Goal: Task Accomplishment & Management: Manage account settings

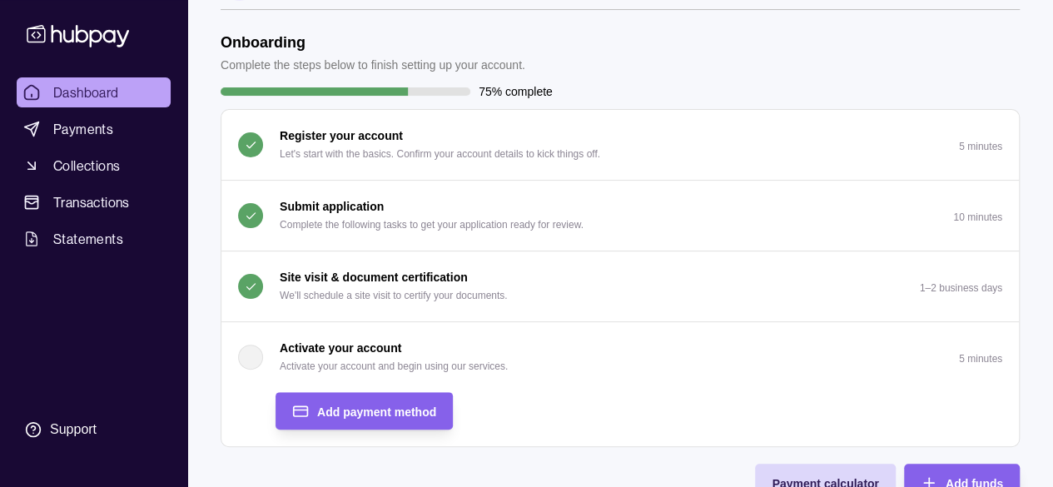
scroll to position [83, 0]
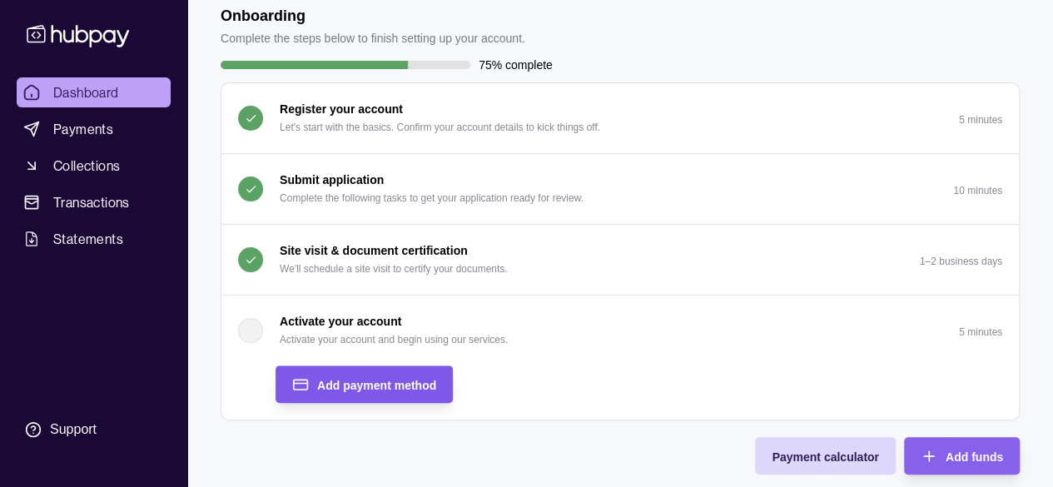
click at [364, 384] on span "Add payment method" at bounding box center [376, 385] width 119 height 13
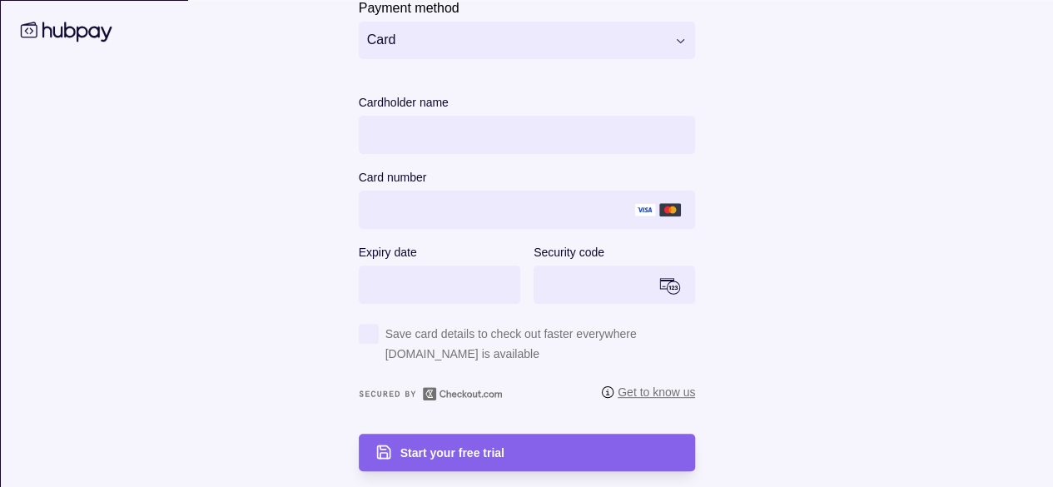
scroll to position [0, 0]
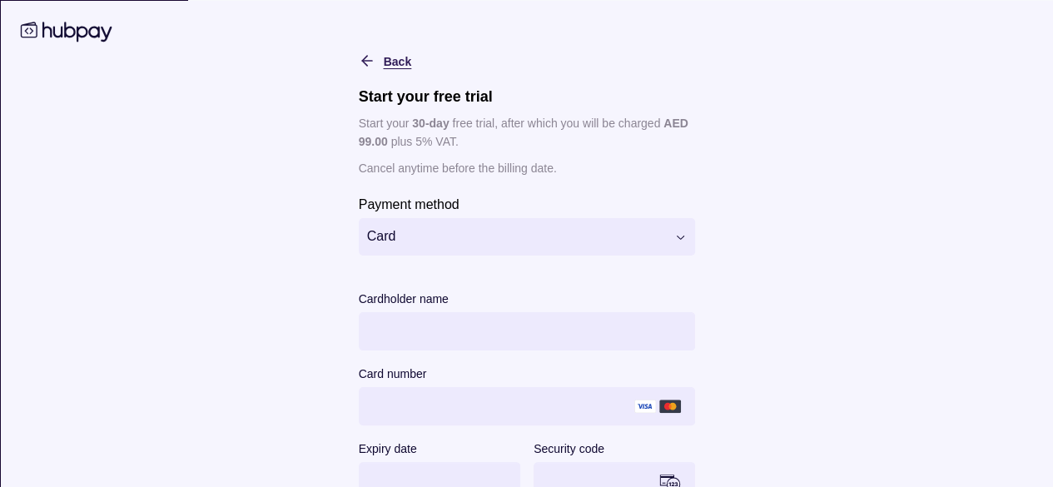
click at [352, 51] on div "Back" at bounding box center [371, 60] width 77 height 20
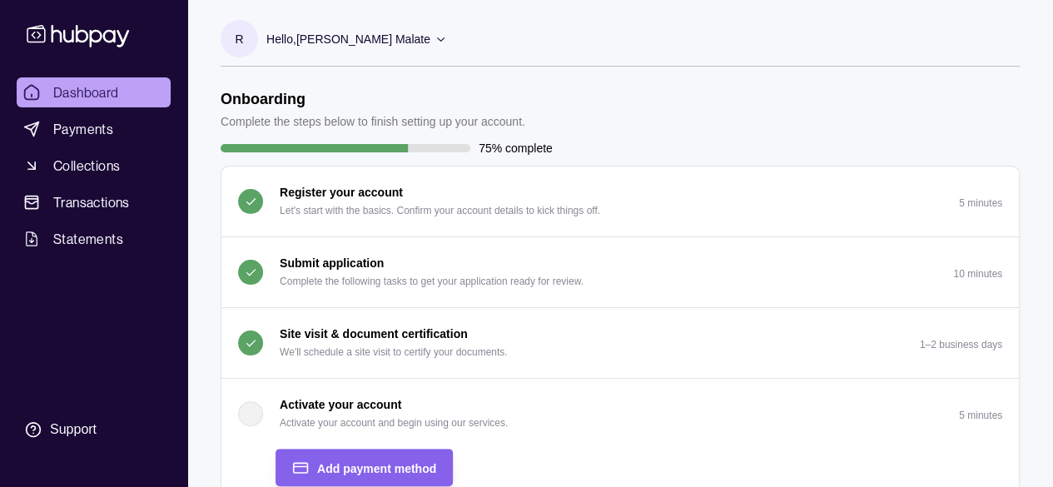
click at [434, 35] on icon at bounding box center [440, 38] width 12 height 12
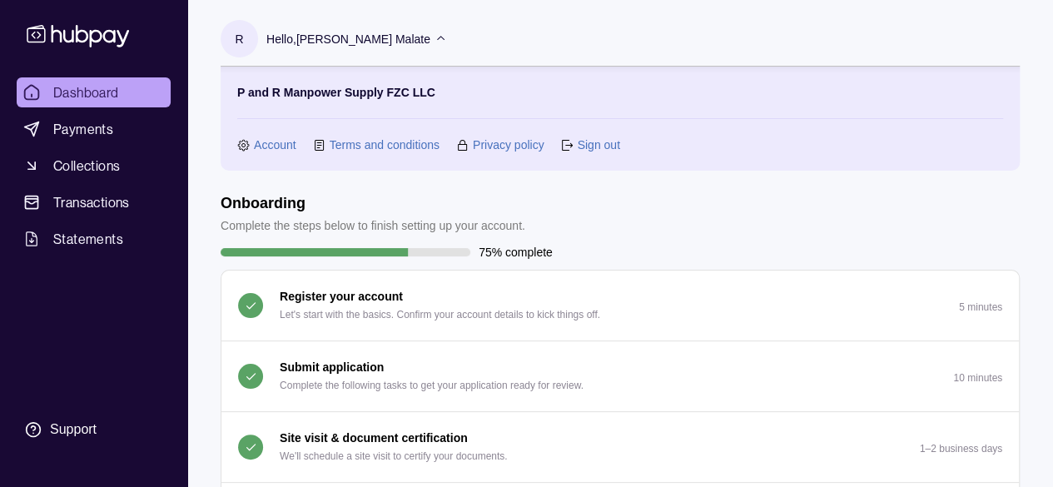
click at [86, 81] on link "Dashboard" at bounding box center [94, 92] width 154 height 30
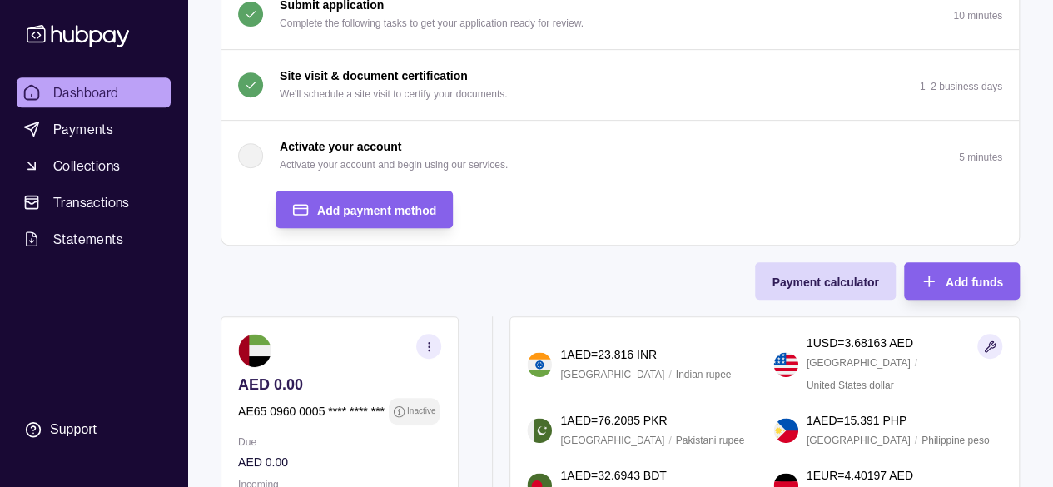
scroll to position [499, 0]
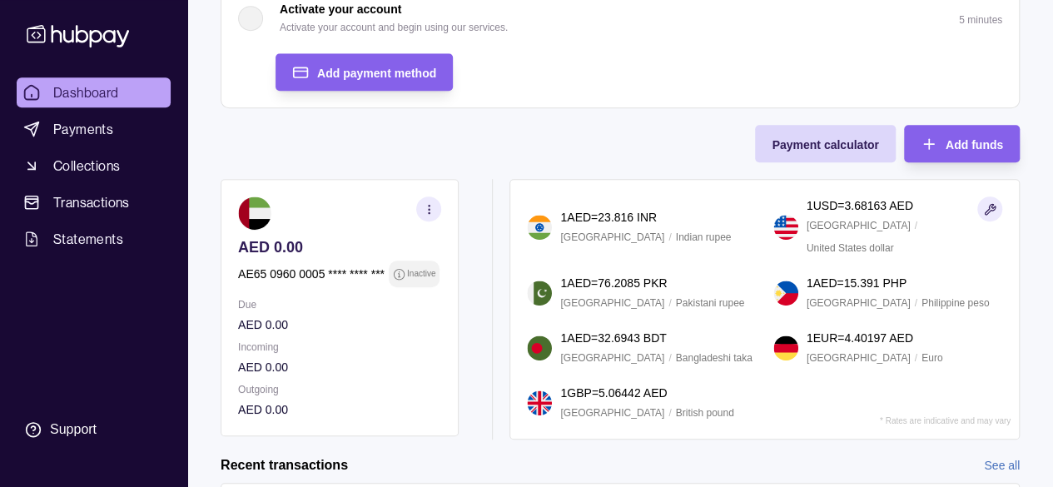
click at [428, 207] on icon "button" at bounding box center [429, 209] width 12 height 12
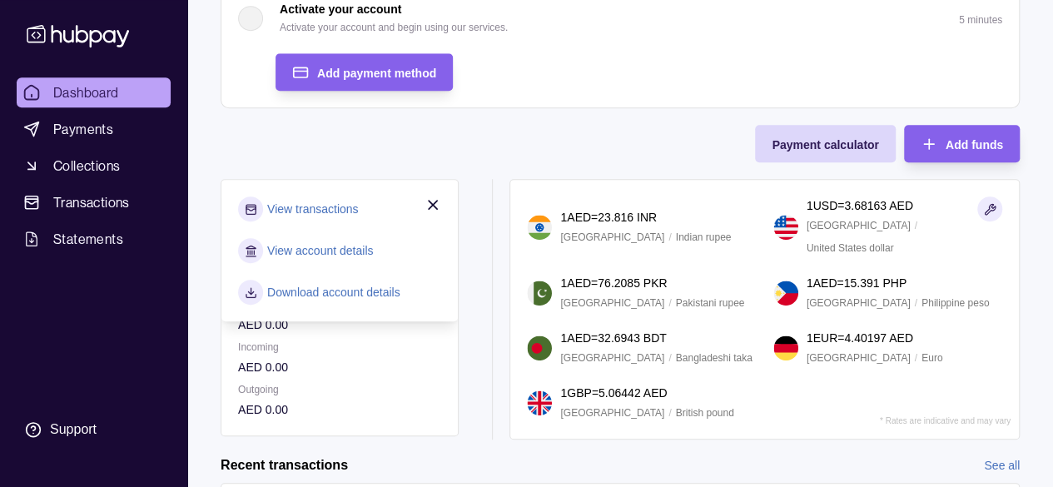
click at [313, 246] on link "View account details" at bounding box center [320, 250] width 106 height 18
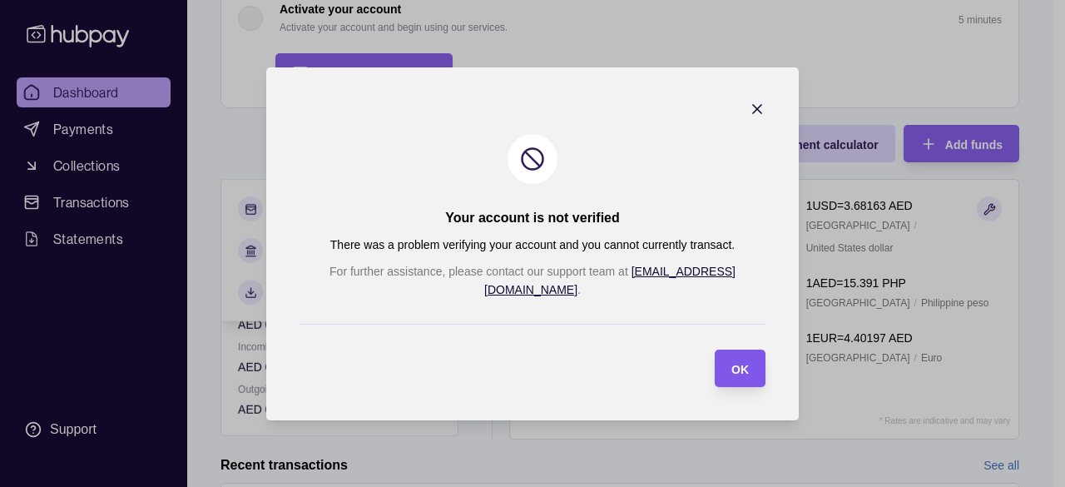
click at [731, 366] on div "OK" at bounding box center [739, 368] width 17 height 20
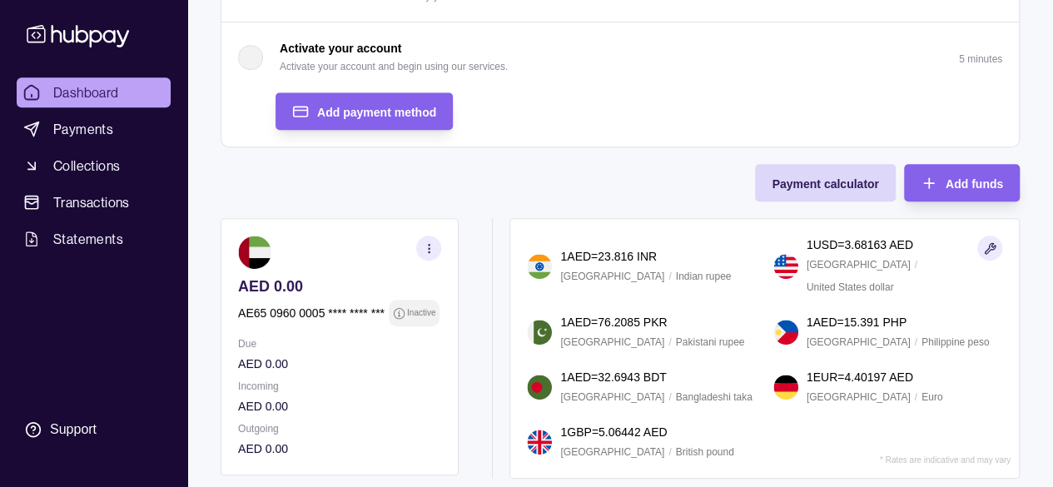
scroll to position [246, 0]
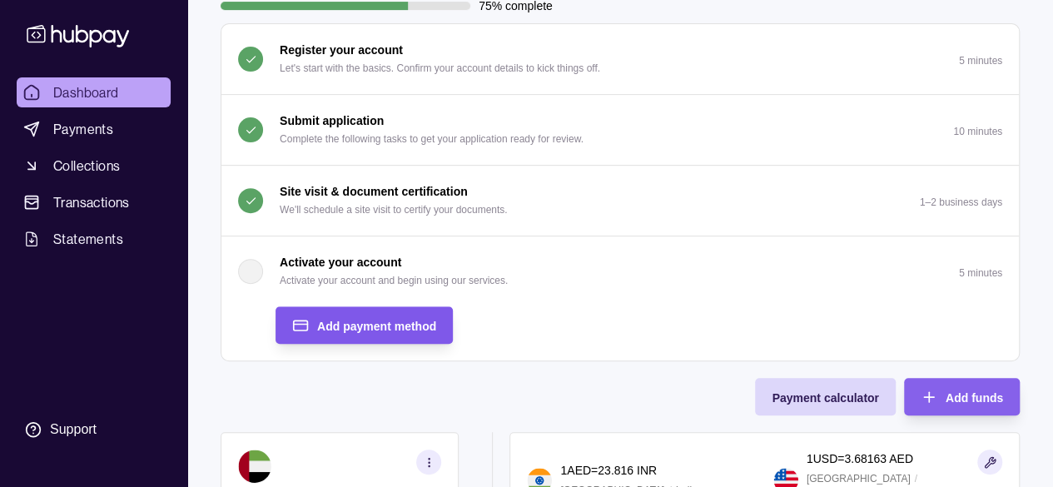
click at [403, 320] on span "Add payment method" at bounding box center [376, 326] width 119 height 13
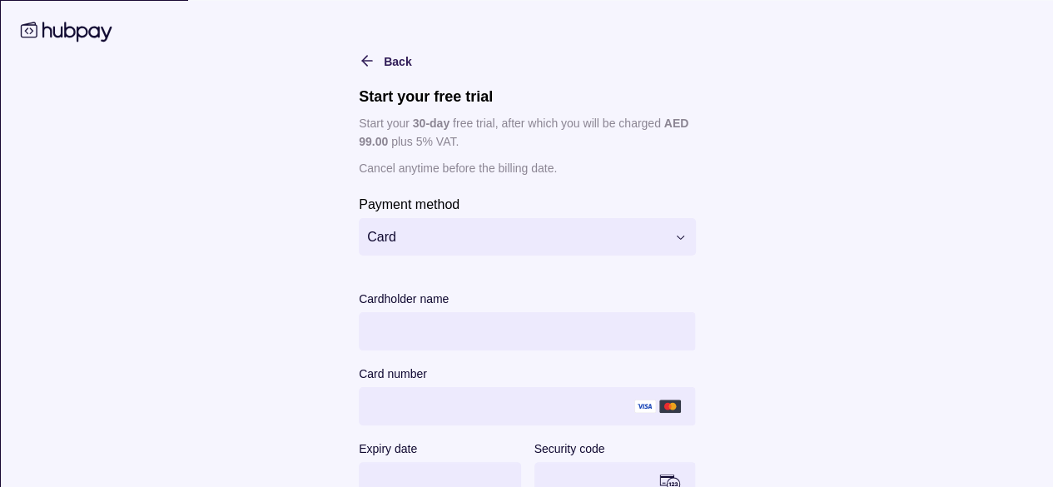
click at [674, 231] on html "Dashboard Payments Collections Transactions Statements Support R Hello, [PERSON…" at bounding box center [526, 331] width 1053 height 1155
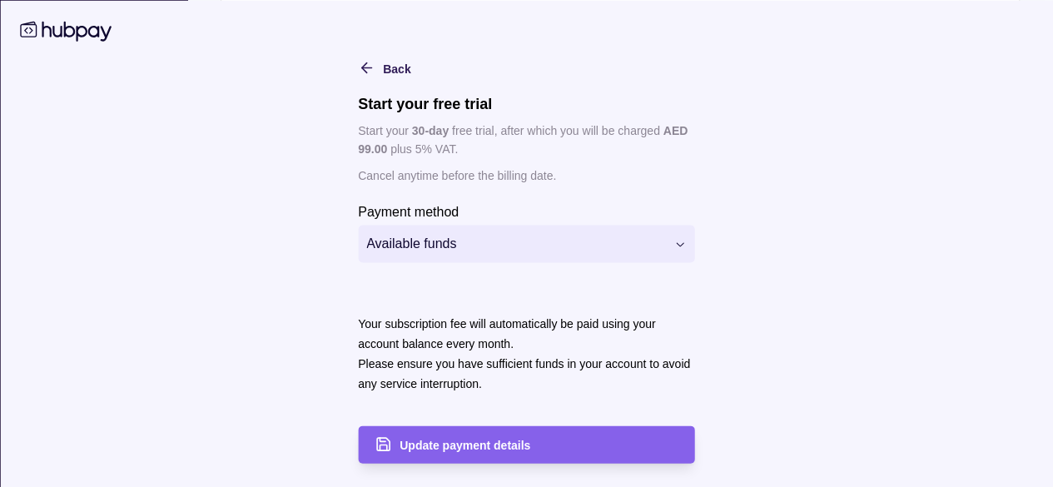
scroll to position [579, 0]
click at [509, 446] on span "Update payment details" at bounding box center [464, 445] width 131 height 13
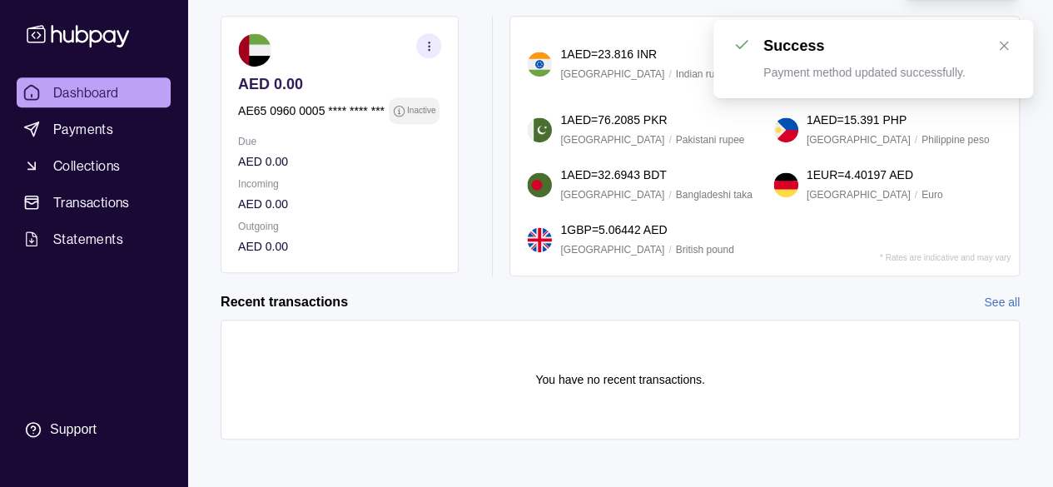
scroll to position [310, 0]
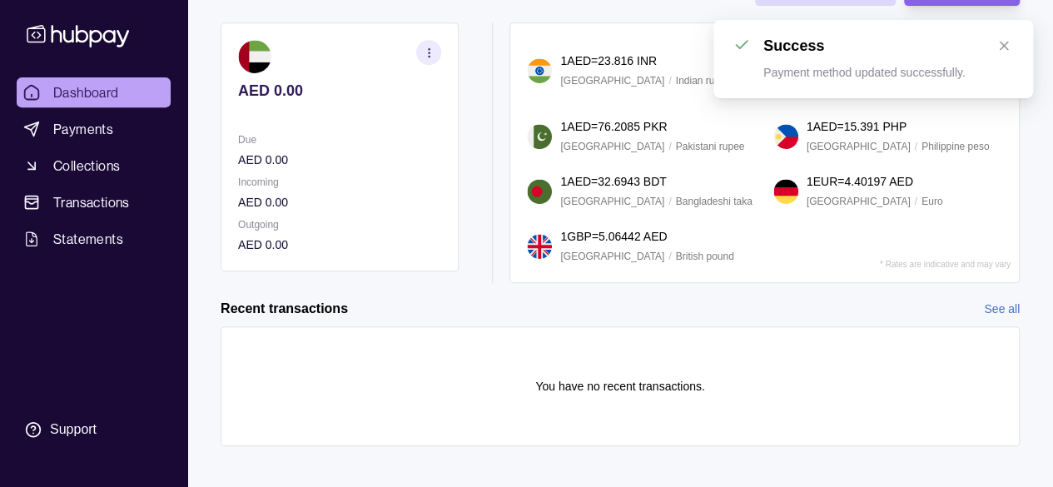
click at [1013, 39] on div "Success Payment method updated successfully." at bounding box center [873, 59] width 320 height 78
click at [428, 41] on section "button" at bounding box center [428, 52] width 25 height 25
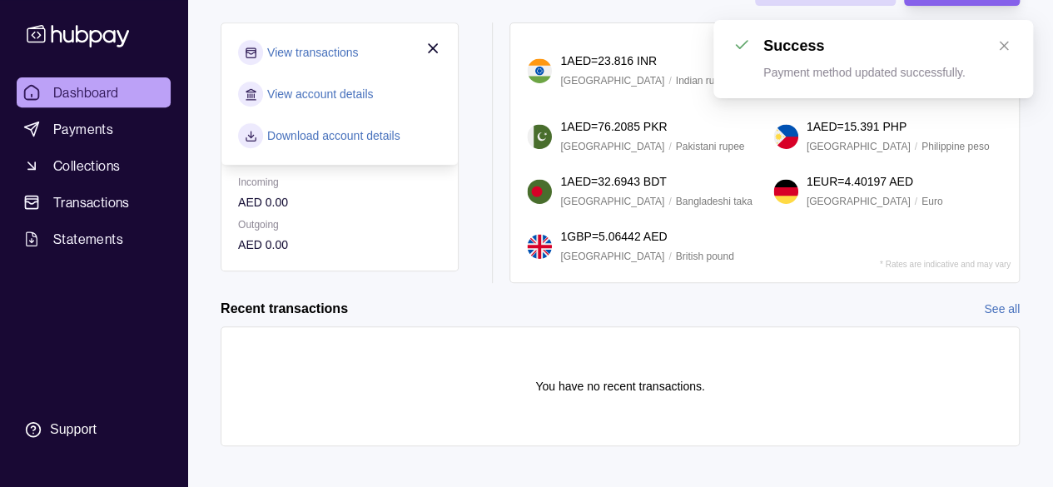
click at [321, 45] on link "View transactions" at bounding box center [312, 52] width 91 height 18
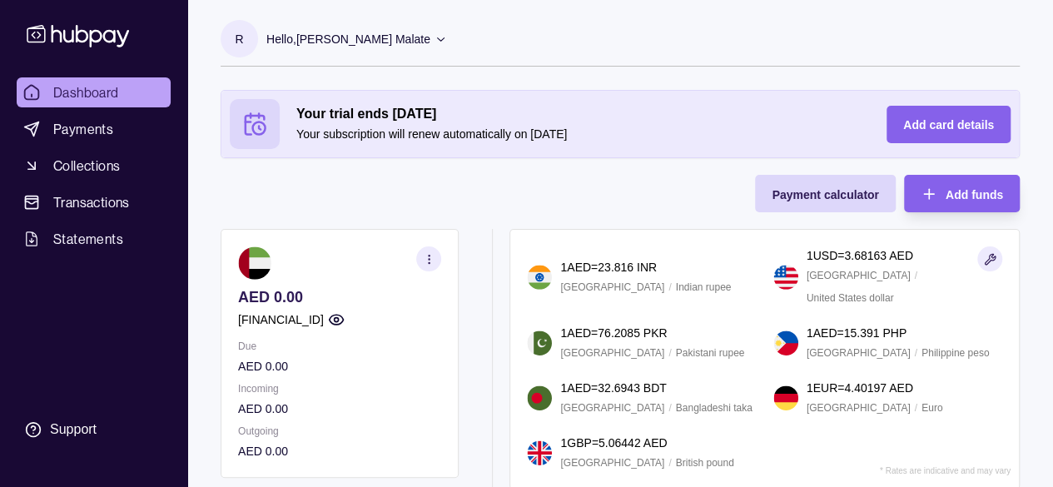
click at [432, 253] on icon "button" at bounding box center [429, 259] width 12 height 12
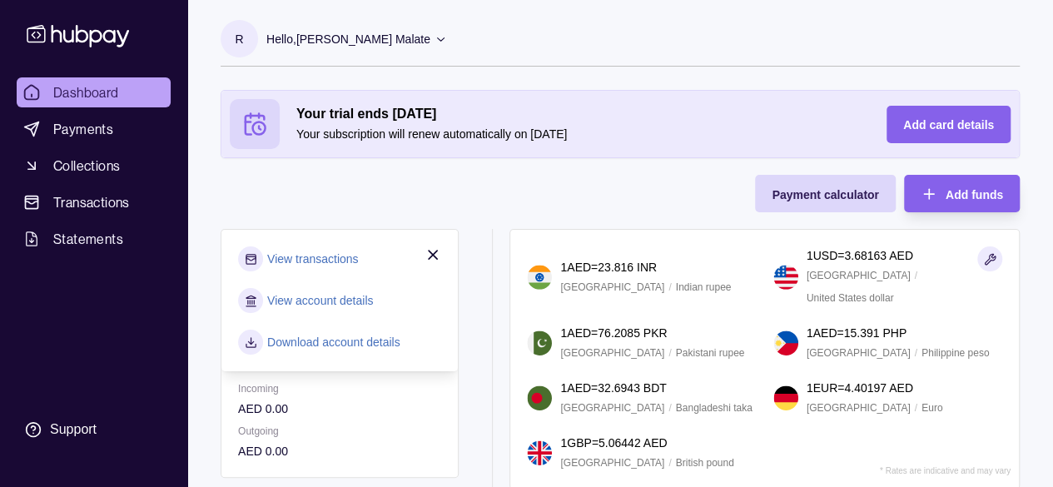
click at [341, 298] on link "View account details" at bounding box center [320, 300] width 106 height 18
click at [448, 39] on section "R Hello, [PERSON_NAME] Malate P and R Manpower Supply FZC LLC Account Terms and…" at bounding box center [620, 43] width 799 height 47
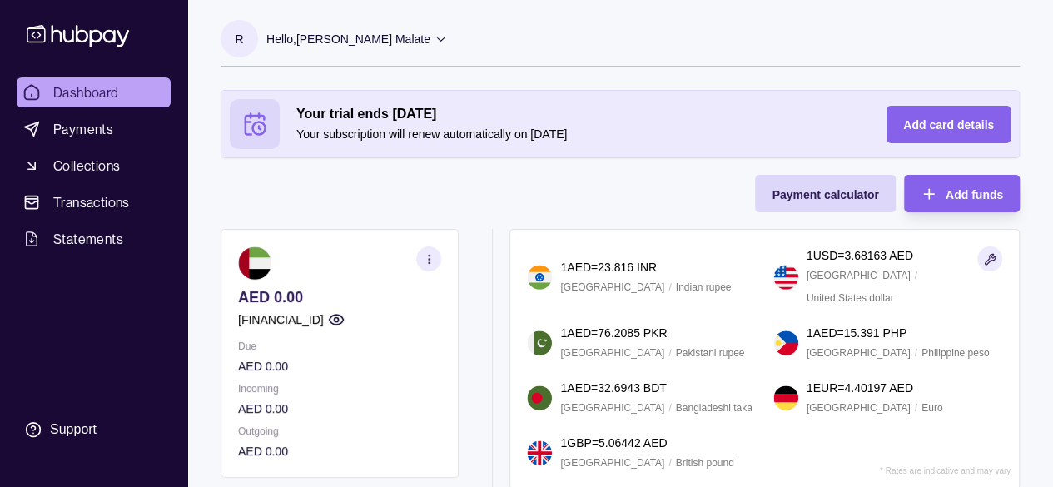
click at [421, 39] on p "Hello, [PERSON_NAME] Malate" at bounding box center [348, 39] width 164 height 18
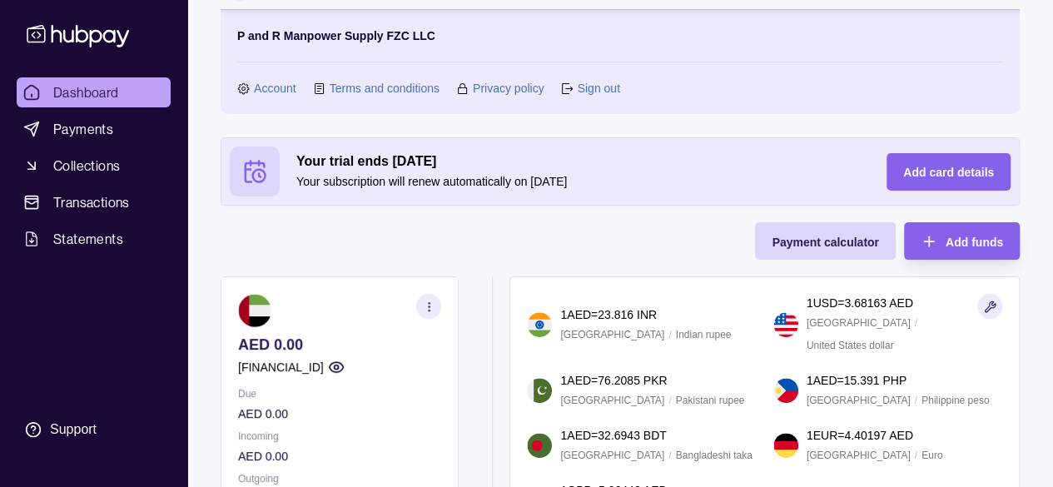
scroll to position [83, 0]
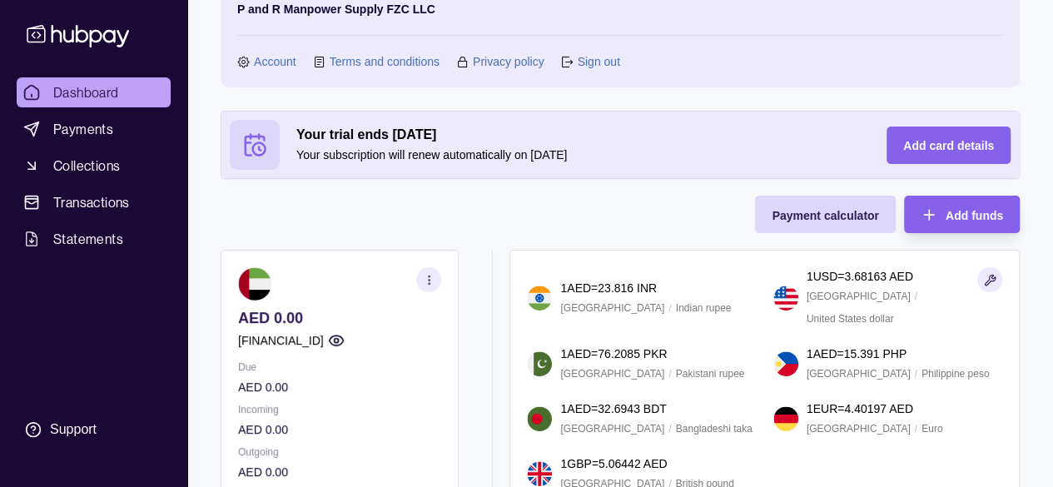
click at [270, 57] on link "Account" at bounding box center [275, 61] width 42 height 18
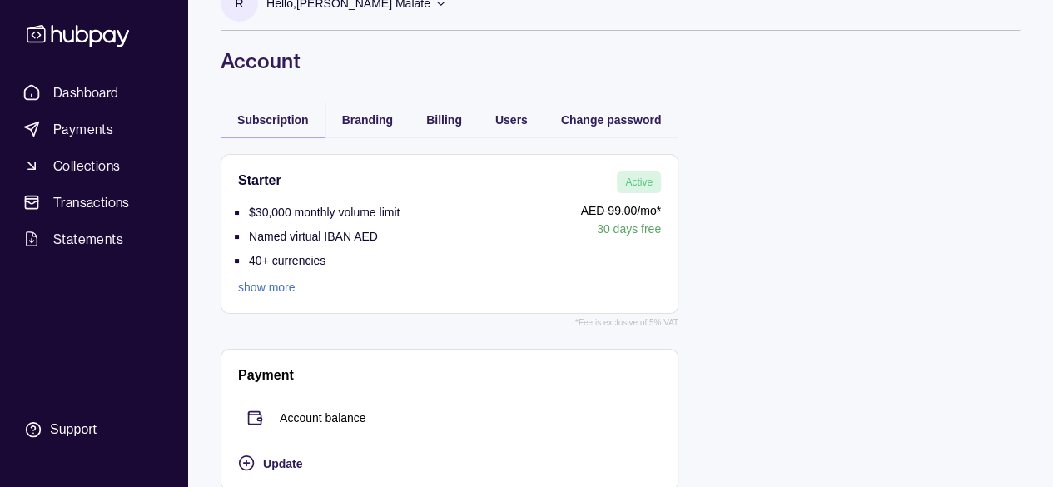
scroll to position [55, 0]
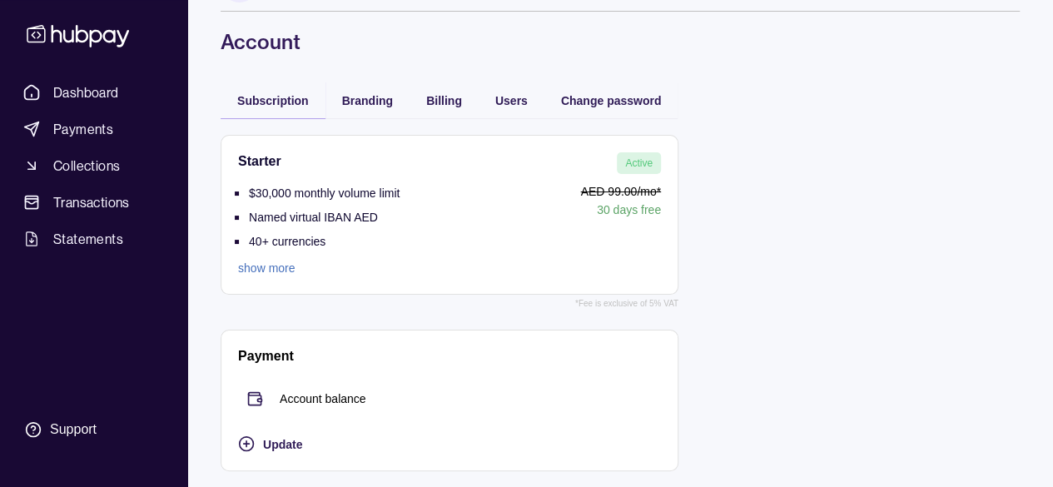
click at [627, 214] on p "30 days free" at bounding box center [534, 210] width 253 height 18
click at [377, 99] on div "R Hello, [PERSON_NAME] Malate P and R Manpower Supply FZC LLC Account Terms and…" at bounding box center [619, 216] width 865 height 543
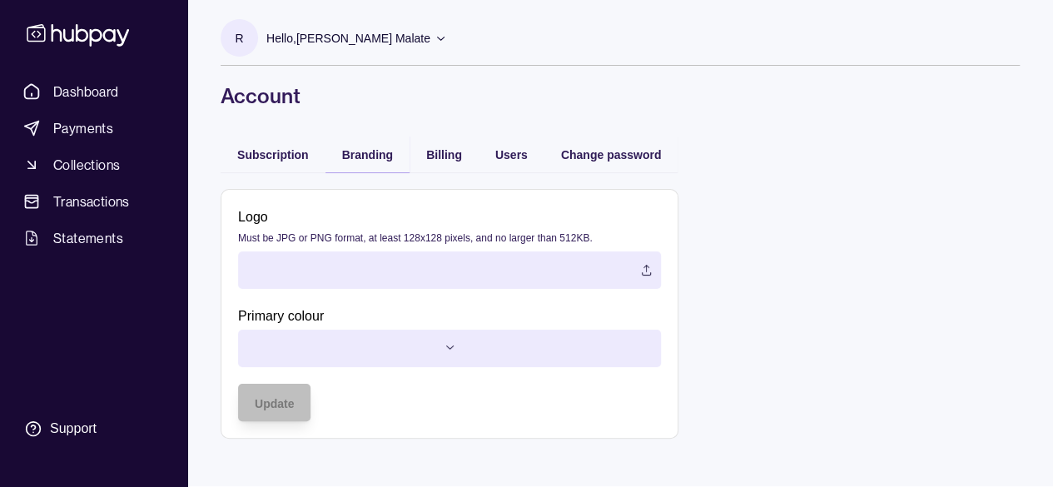
scroll to position [1, 0]
click at [442, 149] on span "Billing" at bounding box center [444, 154] width 36 height 13
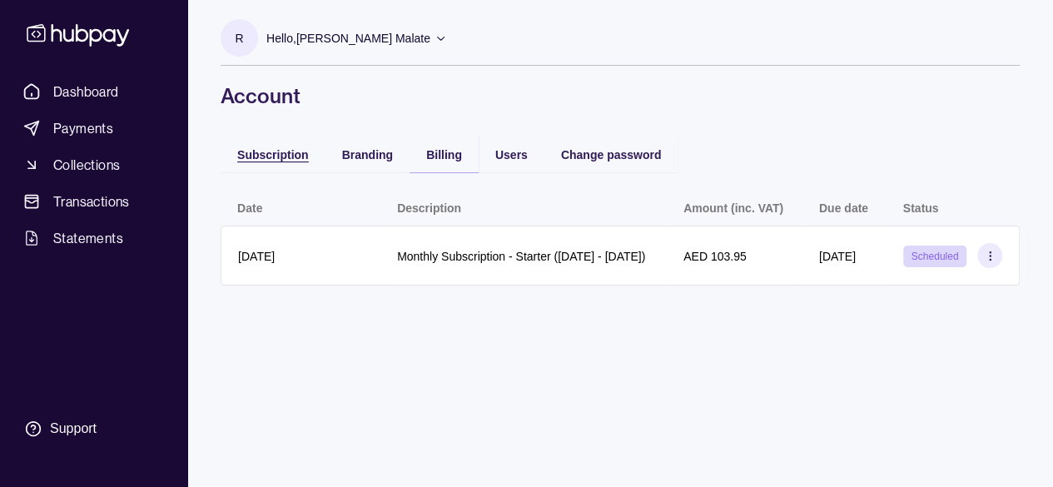
click at [261, 146] on div "Subscription" at bounding box center [273, 154] width 72 height 20
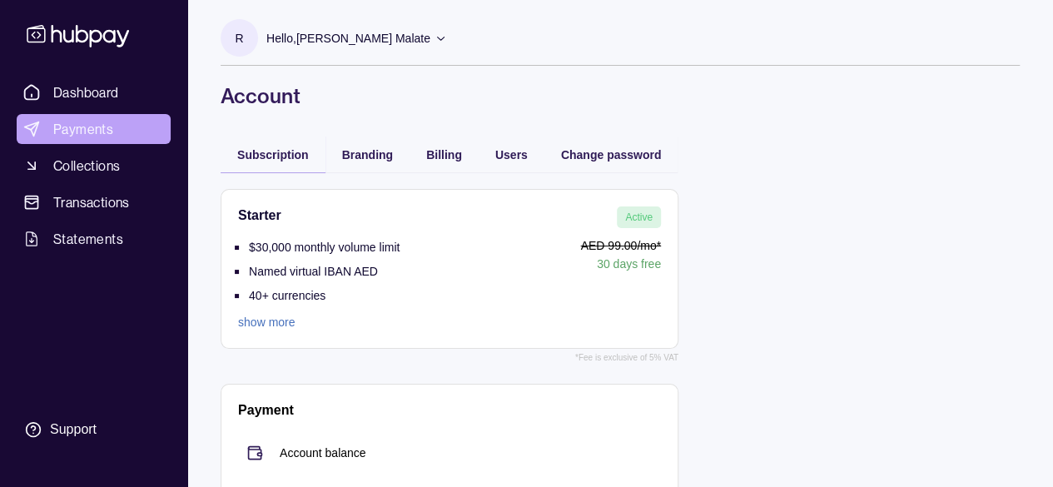
click at [100, 132] on span "Payments" at bounding box center [83, 129] width 60 height 20
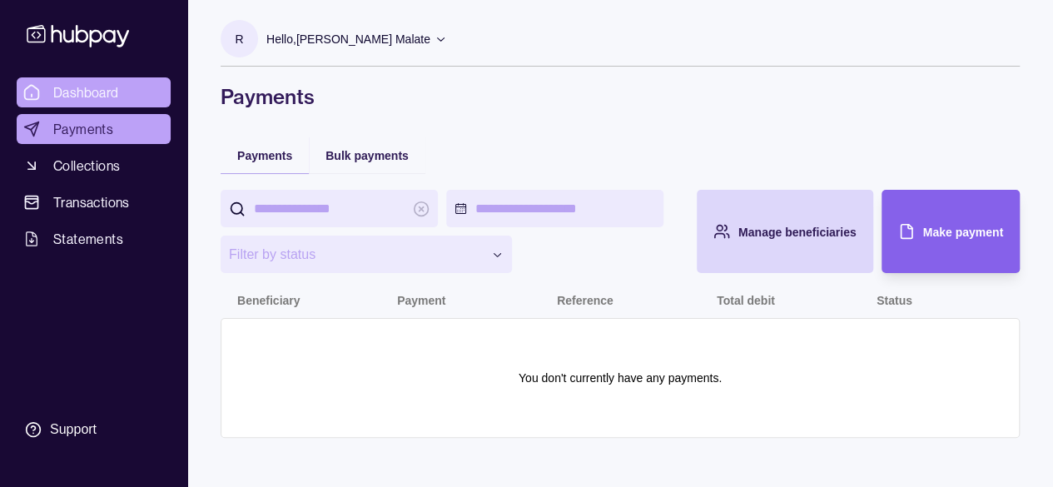
click at [72, 84] on span "Dashboard" at bounding box center [86, 92] width 66 height 20
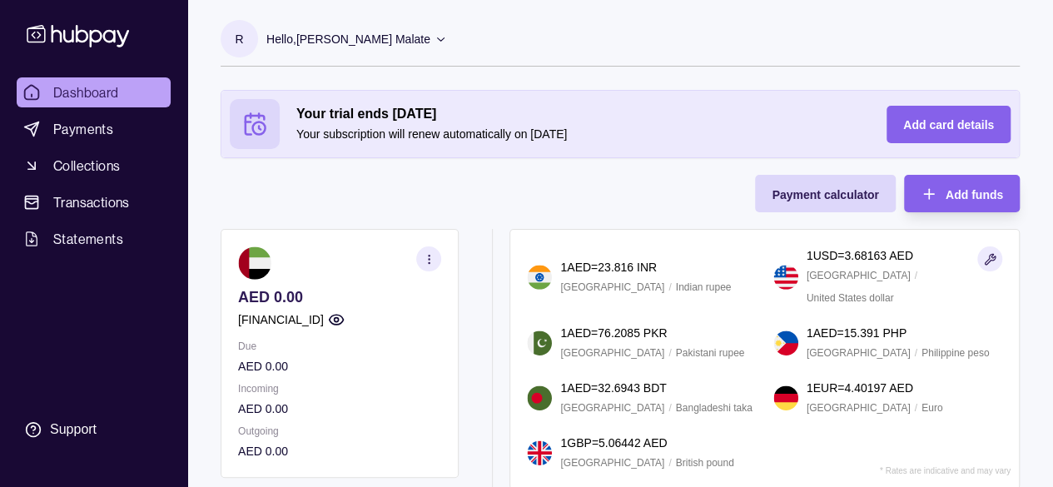
click at [393, 173] on div "Your trial ends [DATE] Your subscription will renew automatically on [DATE] Add…" at bounding box center [620, 289] width 799 height 399
click at [448, 29] on section "R Hello, [PERSON_NAME] Malate P and R Manpower Supply FZC LLC Account Terms and…" at bounding box center [620, 43] width 799 height 47
click at [432, 37] on div "Hello, [PERSON_NAME] Malate" at bounding box center [356, 39] width 181 height 35
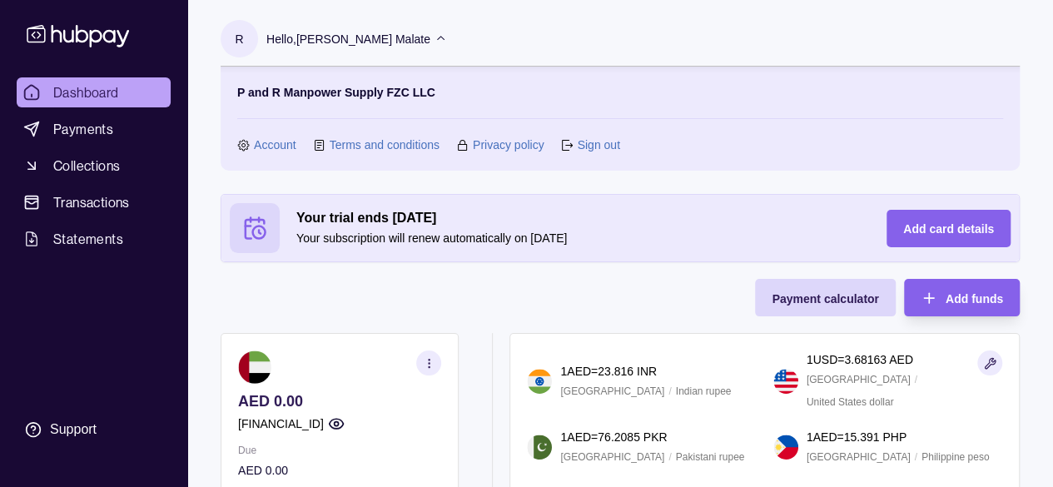
click at [275, 145] on link "Account" at bounding box center [275, 145] width 42 height 18
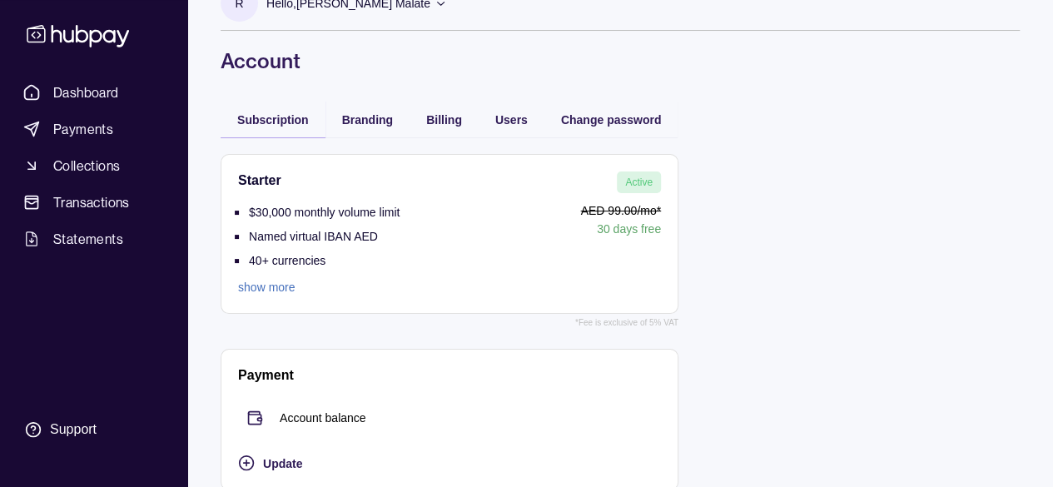
scroll to position [55, 0]
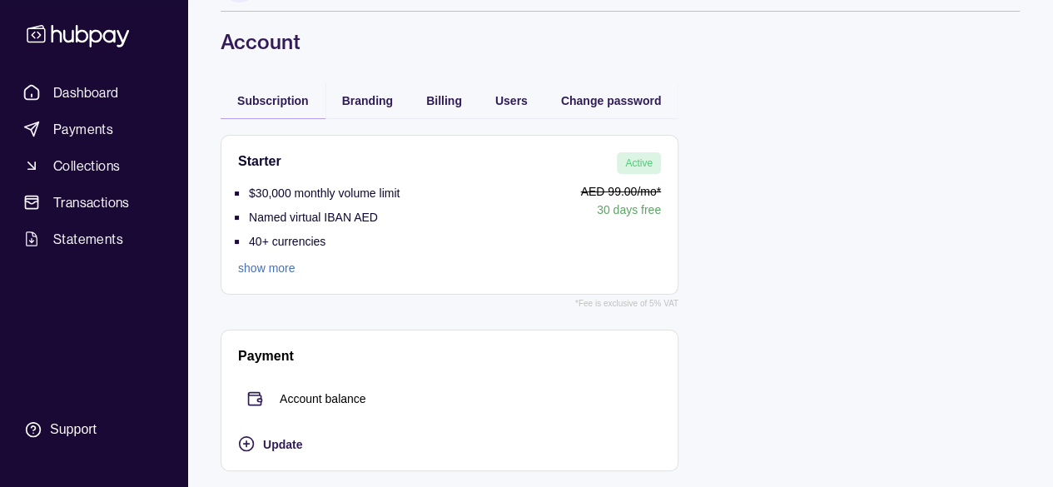
click at [652, 165] on span "Active" at bounding box center [638, 163] width 27 height 12
click at [635, 195] on p "AED 99.00 /mo*" at bounding box center [534, 191] width 253 height 18
click at [263, 263] on link "show more" at bounding box center [318, 268] width 161 height 18
click at [506, 102] on div "R Hello, [PERSON_NAME] Malate P and R Manpower Supply FZC LLC Account Terms and…" at bounding box center [619, 216] width 865 height 543
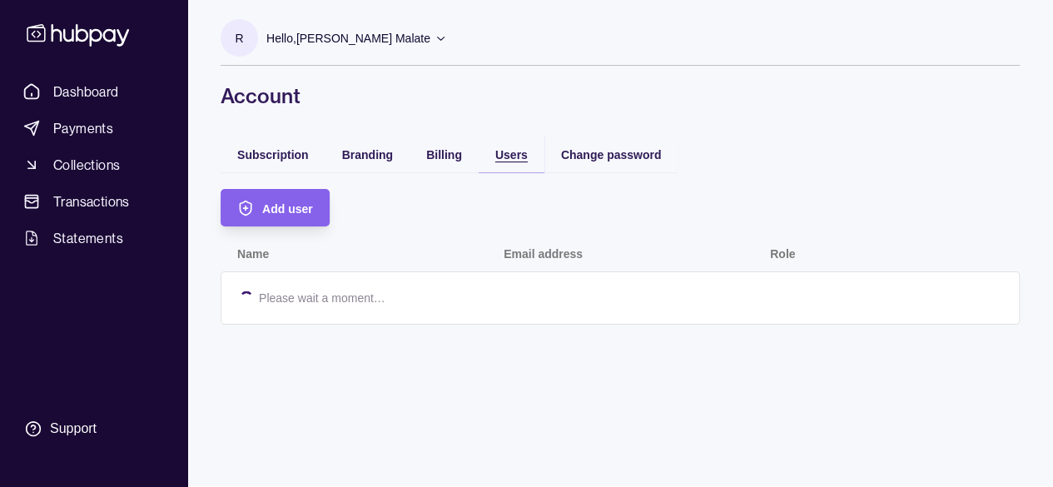
scroll to position [1, 0]
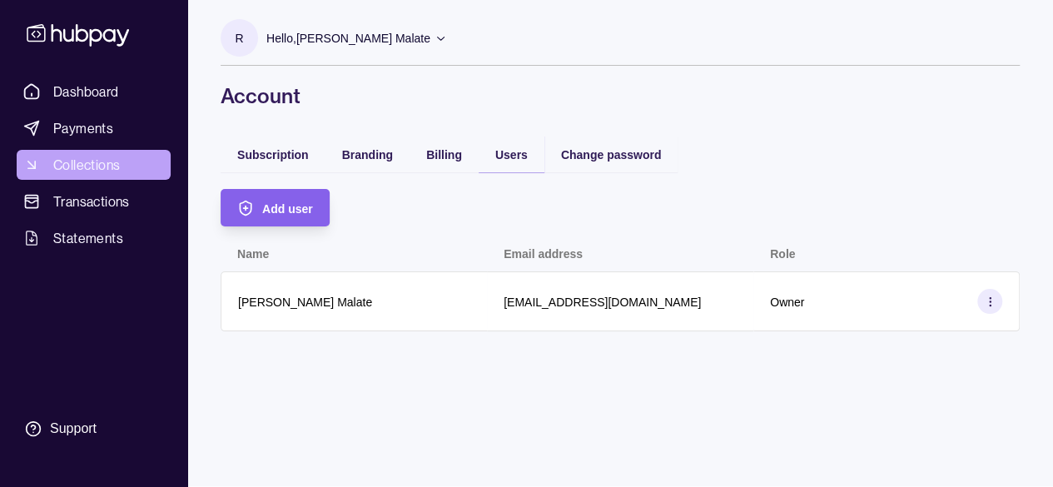
click at [100, 164] on span "Collections" at bounding box center [86, 165] width 67 height 20
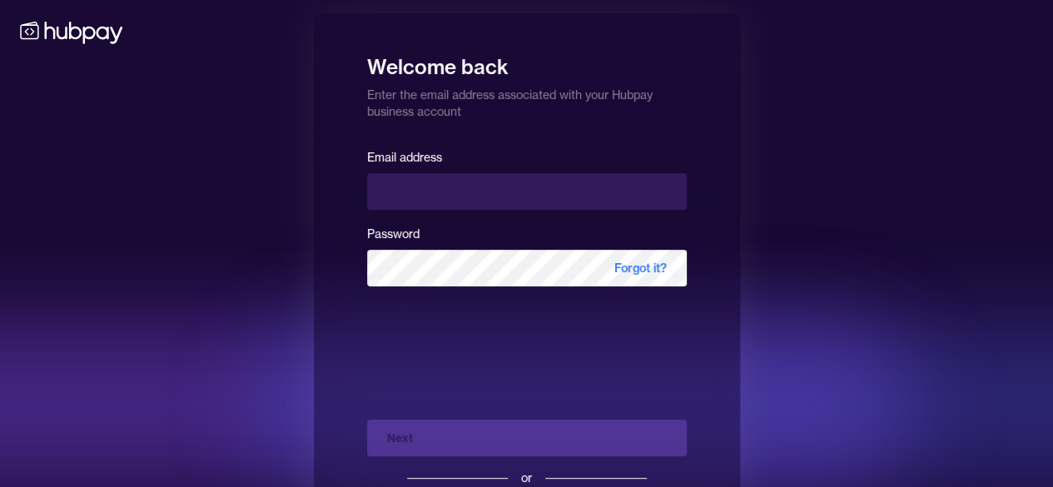
scroll to position [1, 0]
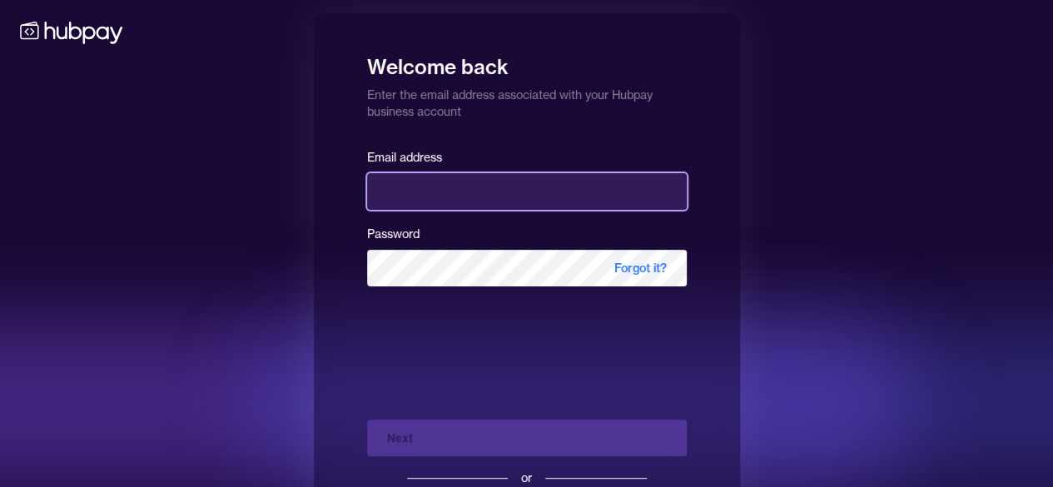
click at [448, 181] on input "email" at bounding box center [527, 191] width 320 height 37
type input "**********"
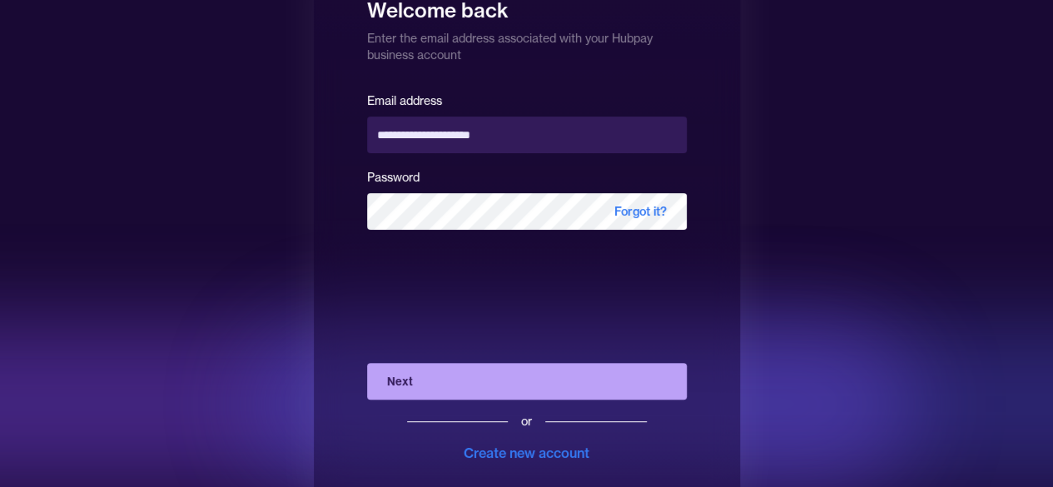
scroll to position [83, 0]
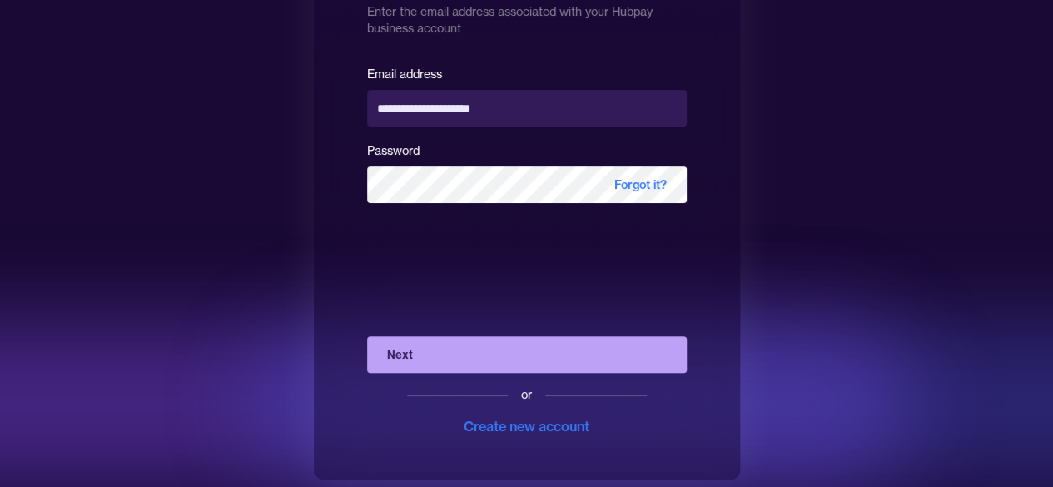
click at [473, 354] on button "Next" at bounding box center [527, 354] width 320 height 37
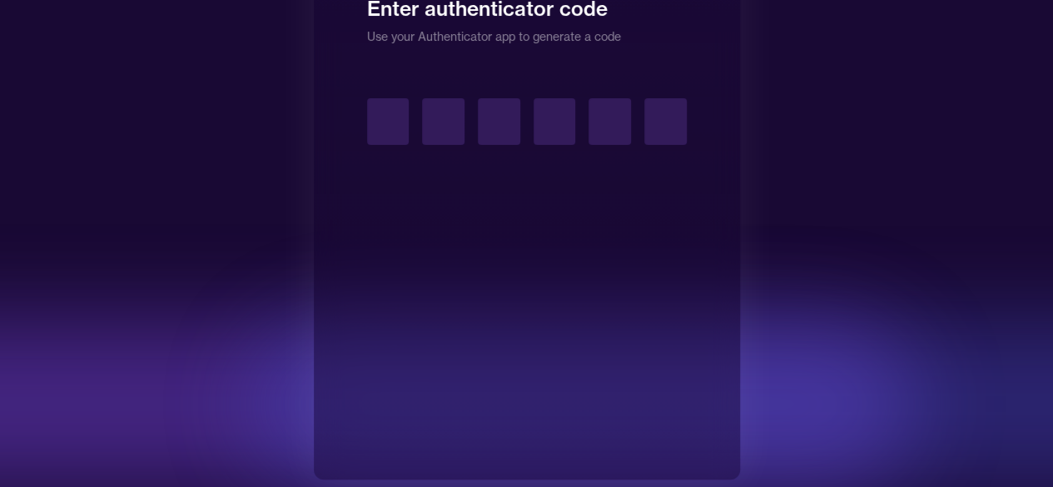
type input "*"
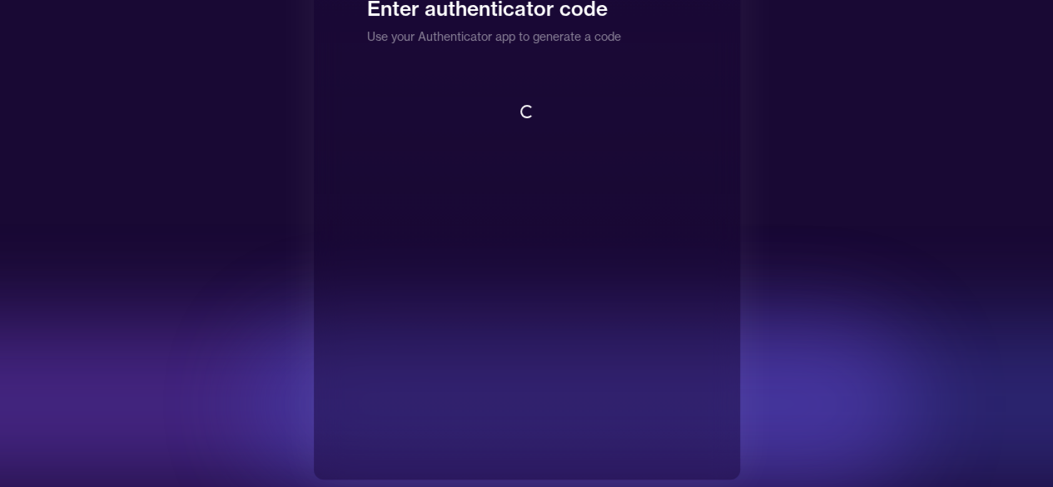
scroll to position [2, 0]
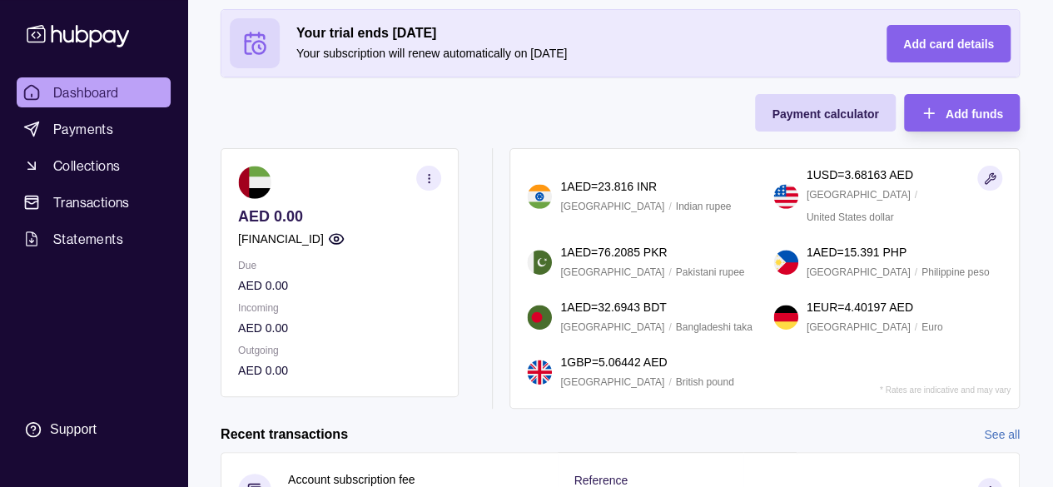
scroll to position [163, 0]
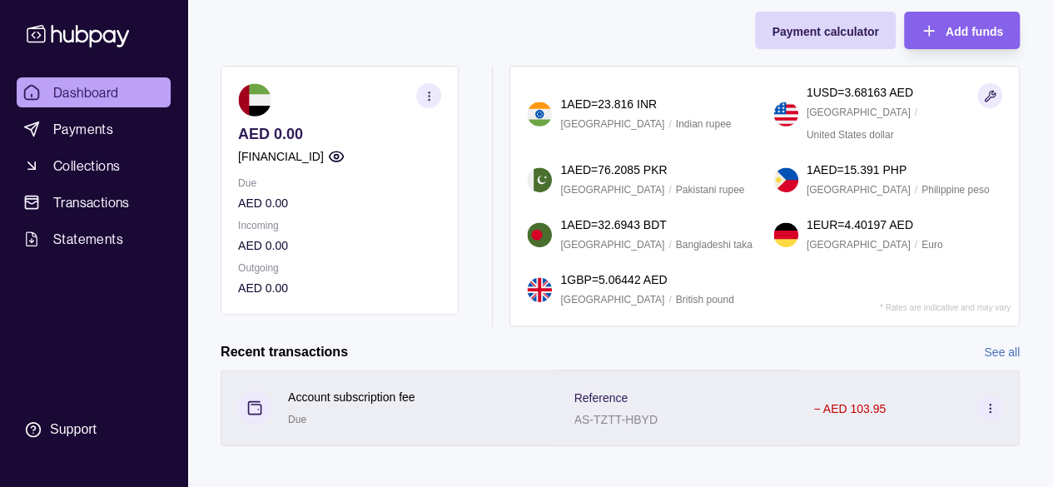
click at [991, 402] on icon at bounding box center [990, 408] width 12 height 12
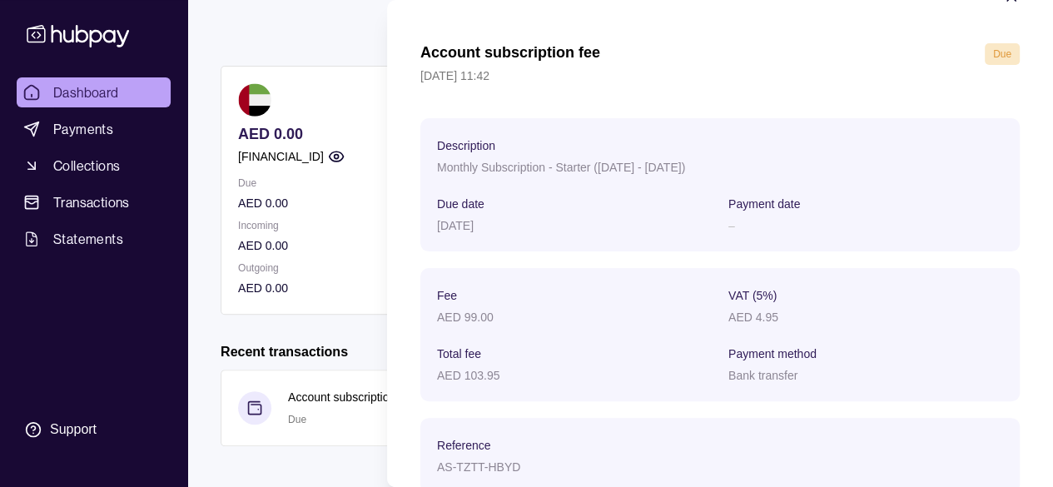
scroll to position [0, 0]
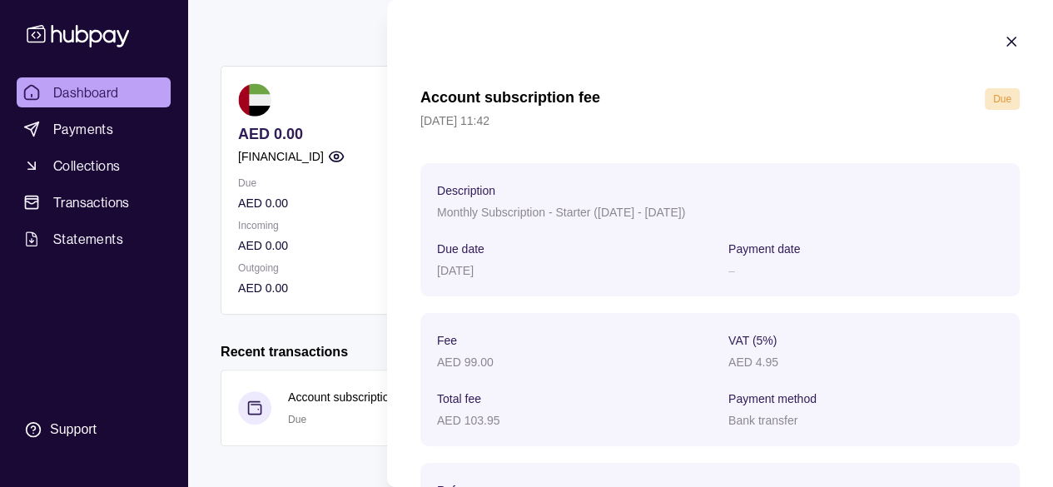
click at [1003, 44] on icon "button" at bounding box center [1011, 41] width 17 height 17
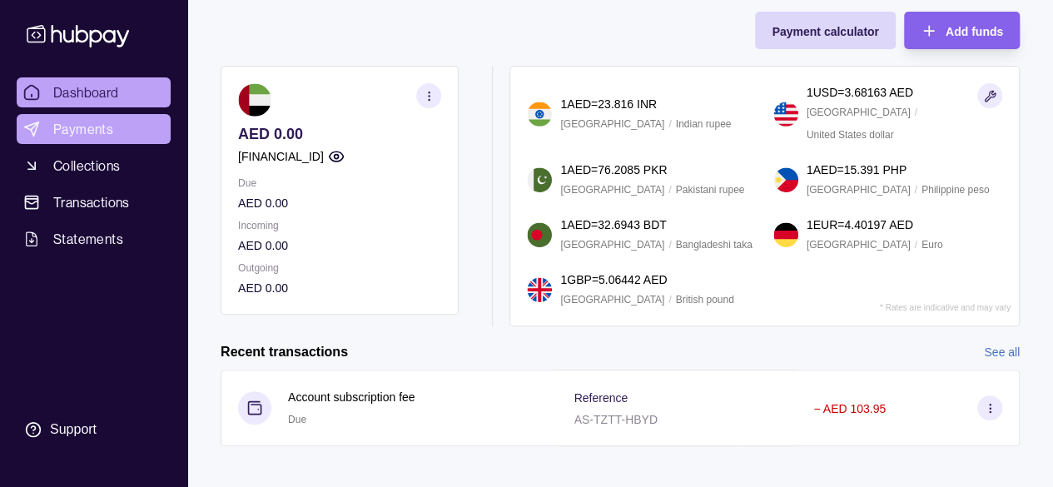
click at [98, 127] on span "Payments" at bounding box center [83, 129] width 60 height 20
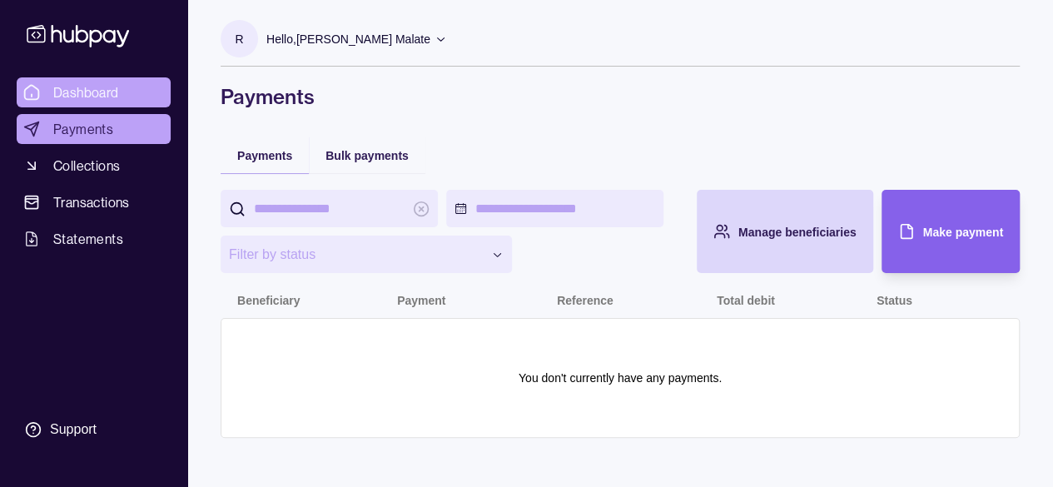
click at [83, 91] on span "Dashboard" at bounding box center [86, 92] width 66 height 20
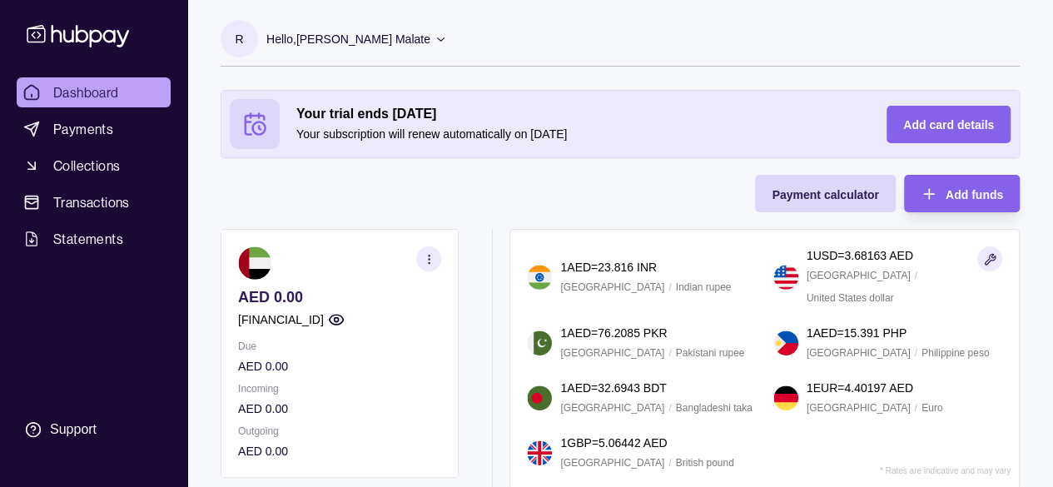
click at [439, 32] on icon at bounding box center [440, 38] width 12 height 12
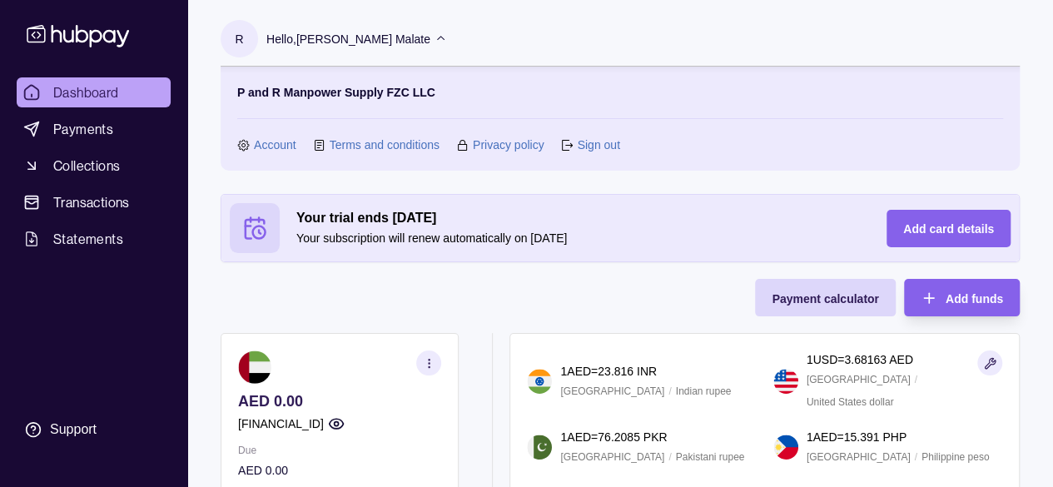
click at [389, 299] on div "Your trial ends [DATE] Your subscription will renew automatically on [DATE] Add…" at bounding box center [620, 393] width 799 height 399
click at [84, 122] on span "Payments" at bounding box center [83, 129] width 60 height 20
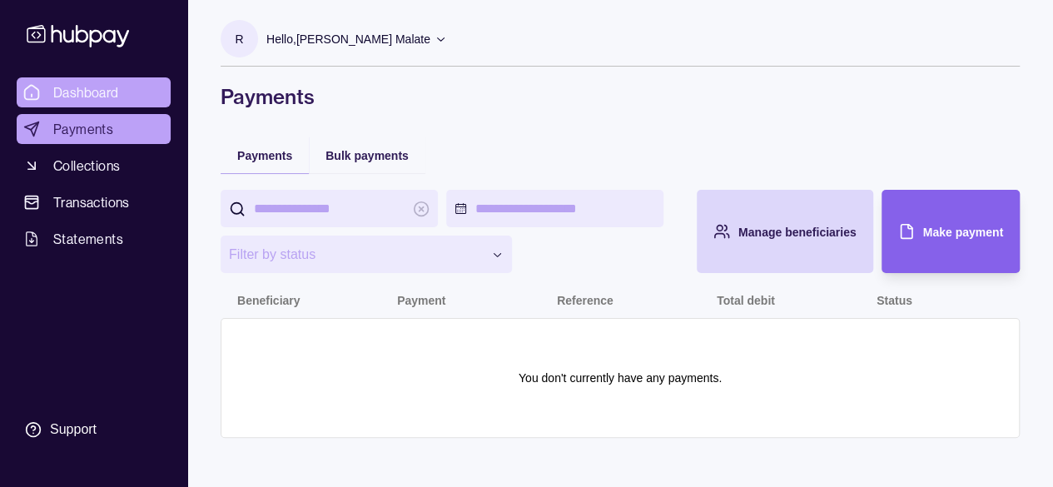
click at [45, 92] on link "Dashboard" at bounding box center [94, 92] width 154 height 30
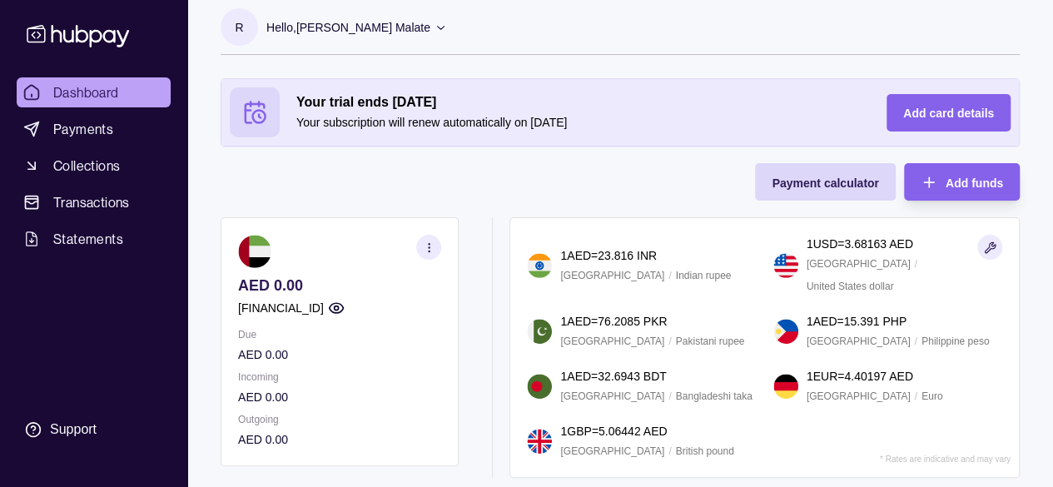
scroll to position [83, 0]
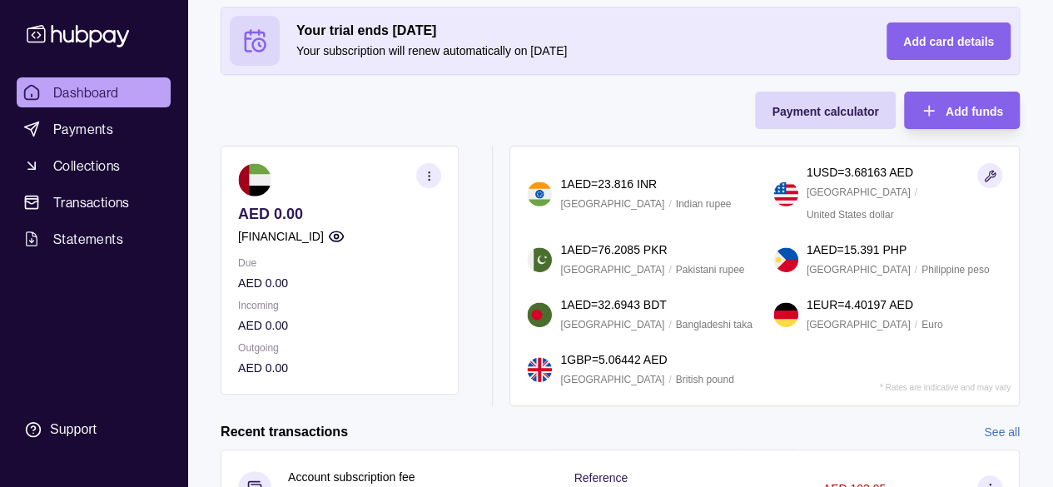
click at [424, 176] on icon "button" at bounding box center [429, 176] width 12 height 12
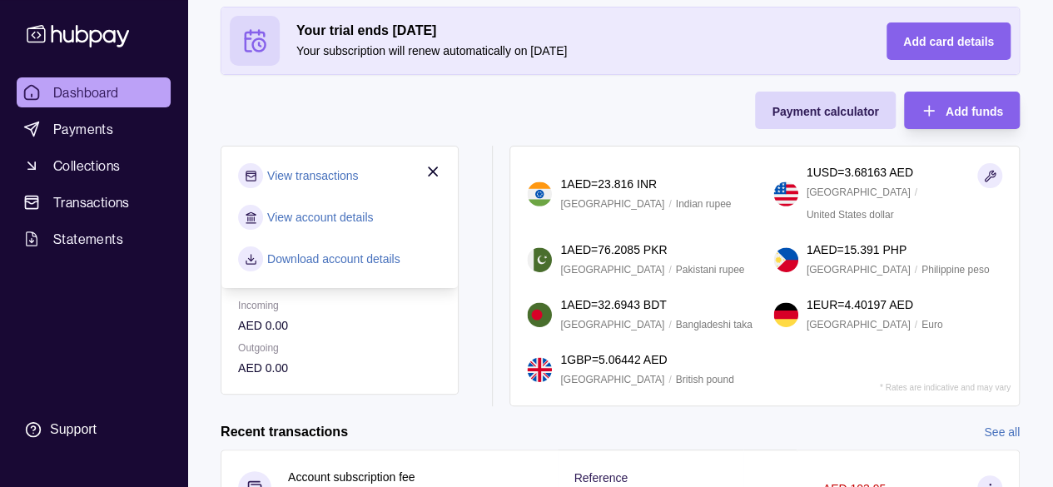
click at [493, 241] on section "AED 0.00 [FINANCIAL_ID] Due AED 0.00 Incoming AED 0.00 Outgoing AED 0.00 View t…" at bounding box center [620, 276] width 799 height 260
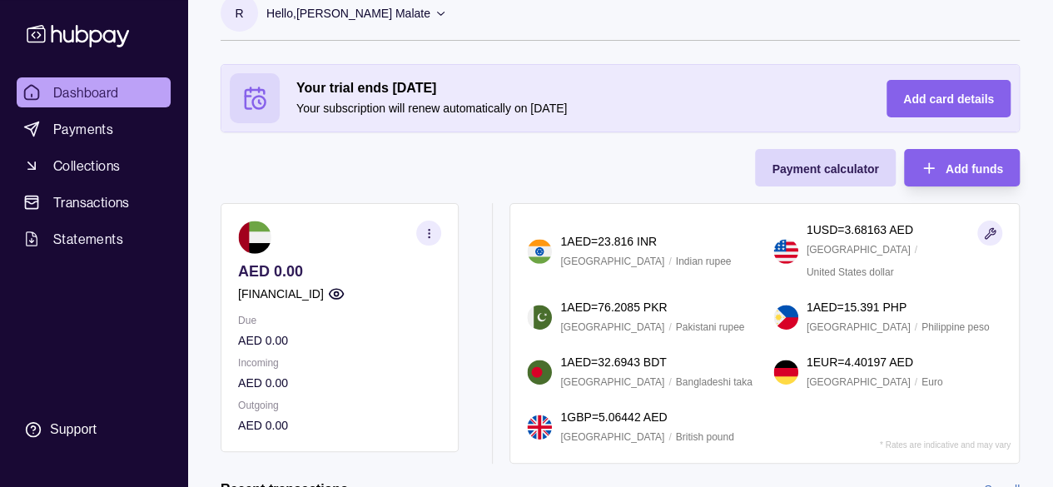
scroll to position [0, 0]
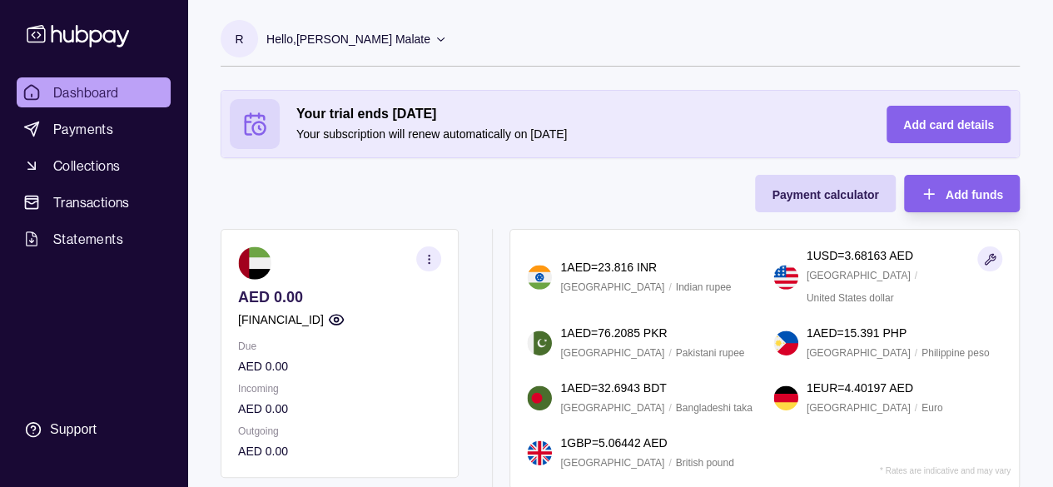
click at [429, 255] on icon "button" at bounding box center [429, 259] width 12 height 12
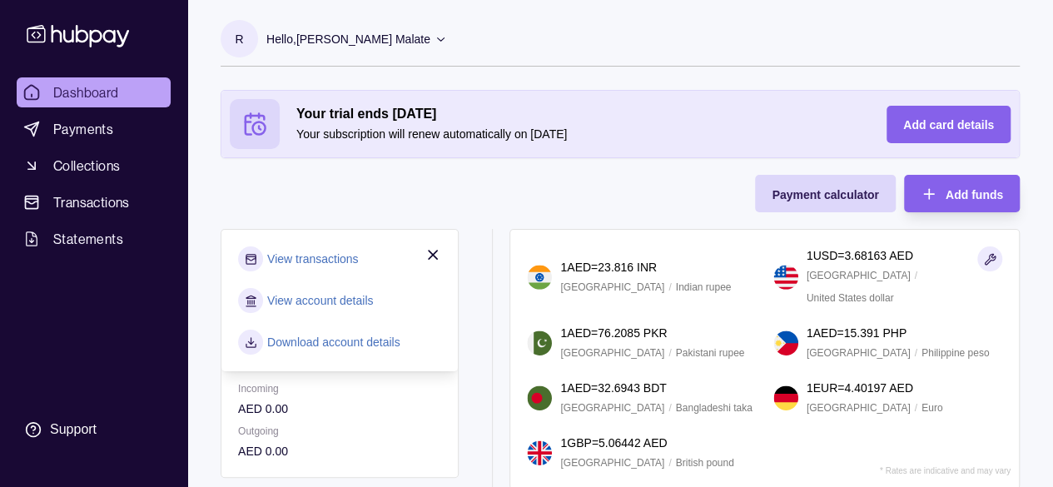
click at [288, 197] on div "Your trial ends [DATE] Your subscription will renew automatically on [DATE] Add…" at bounding box center [620, 289] width 799 height 399
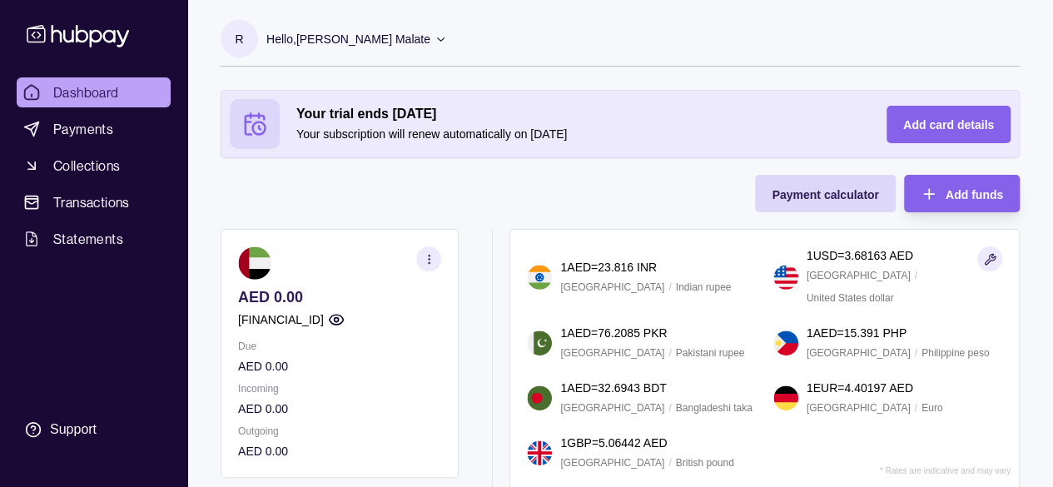
click at [428, 33] on p "Hello, [PERSON_NAME] Malate" at bounding box center [348, 39] width 164 height 18
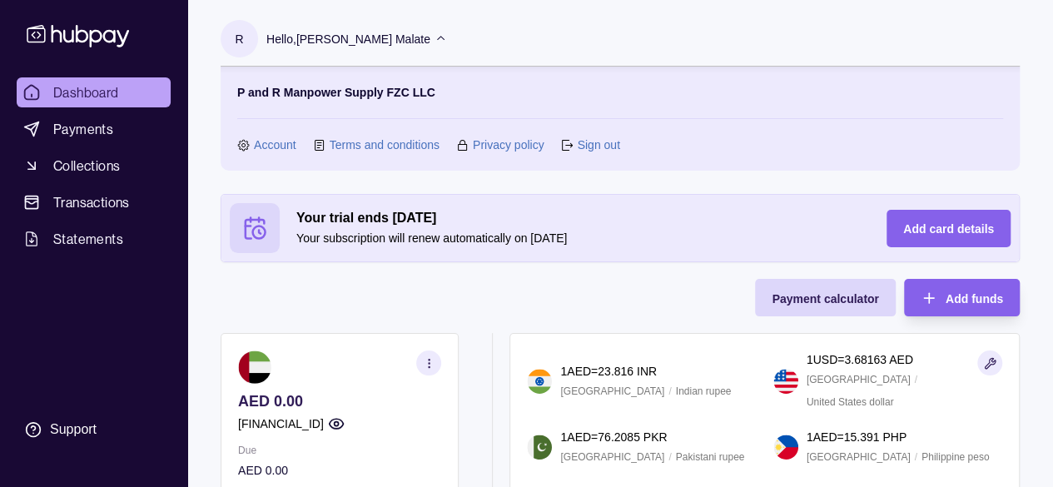
click at [275, 145] on link "Account" at bounding box center [275, 145] width 42 height 18
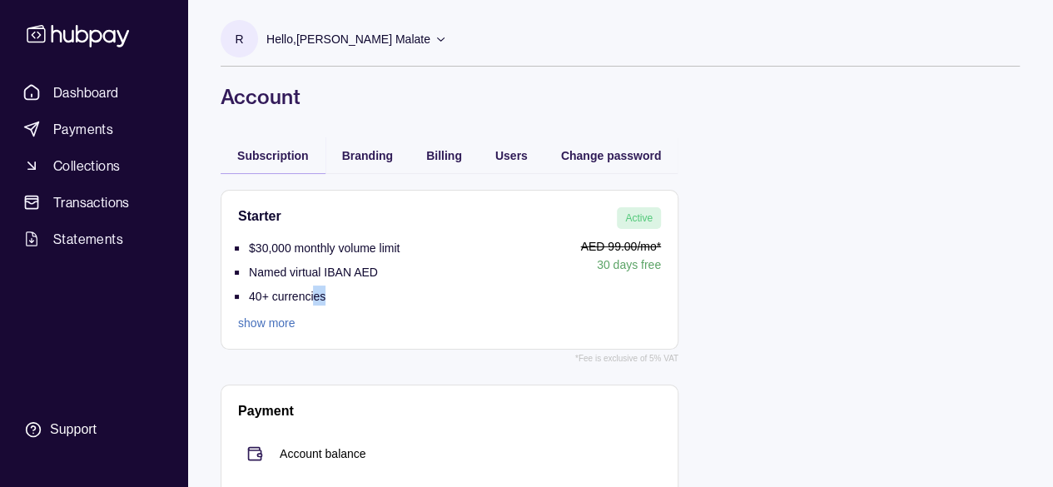
drag, startPoint x: 315, startPoint y: 294, endPoint x: 263, endPoint y: 289, distance: 52.7
click at [275, 290] on p "40+ currencies" at bounding box center [287, 296] width 77 height 13
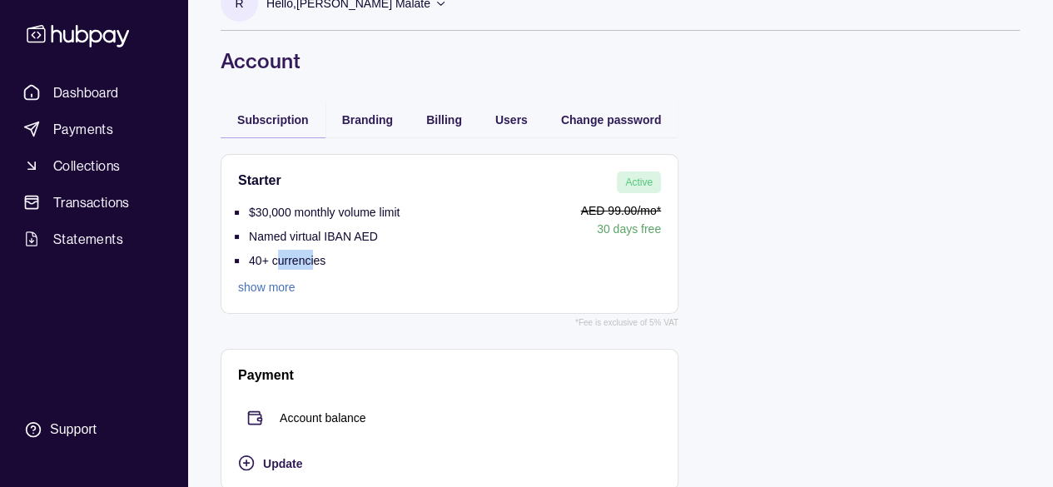
scroll to position [55, 0]
